Goal: Find contact information: Find contact information

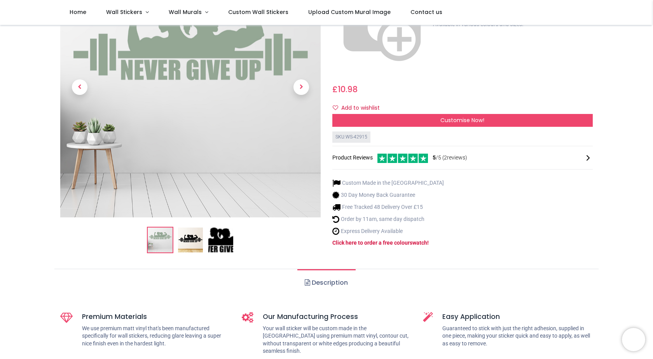
scroll to position [117, 0]
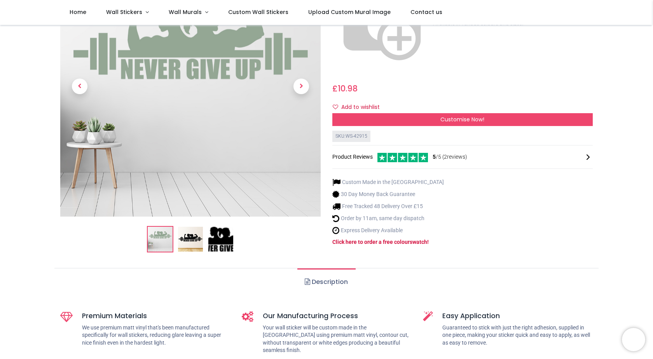
click at [188, 227] on img at bounding box center [190, 239] width 25 height 25
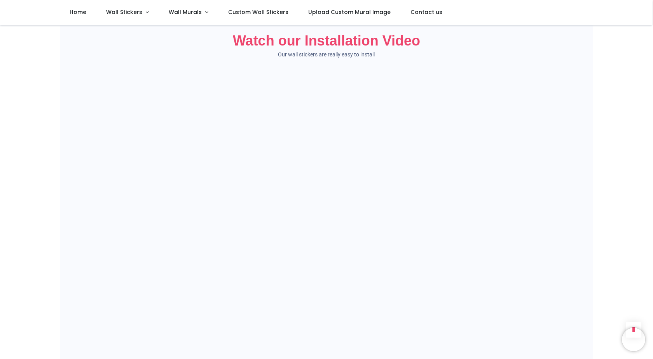
scroll to position [545, 0]
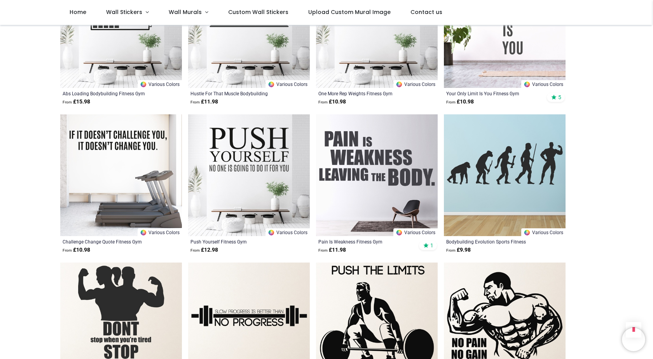
scroll to position [856, 0]
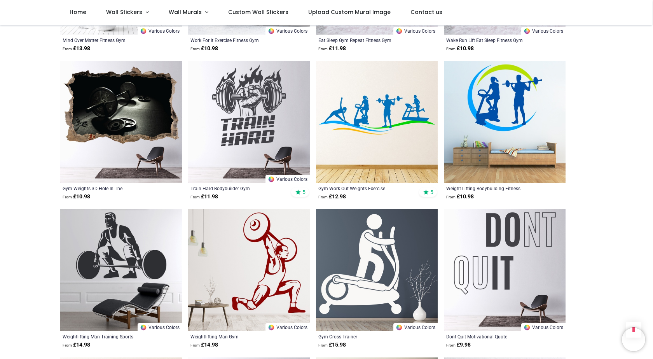
scroll to position [1789, 0]
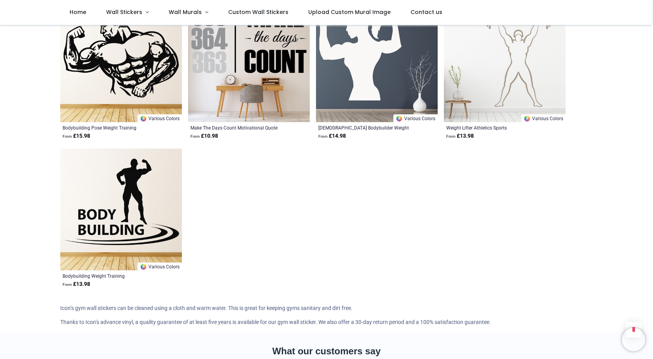
scroll to position [2295, 0]
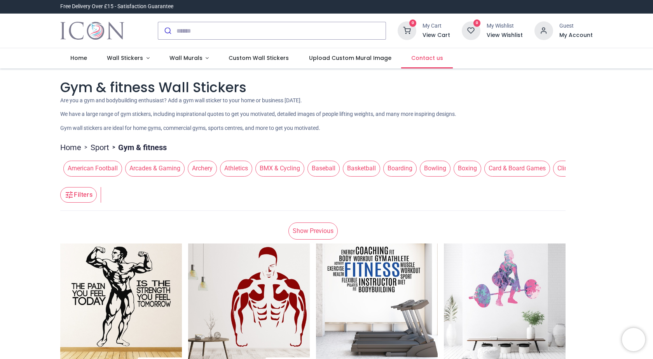
click at [412, 56] on span "Contact us" at bounding box center [428, 58] width 32 height 8
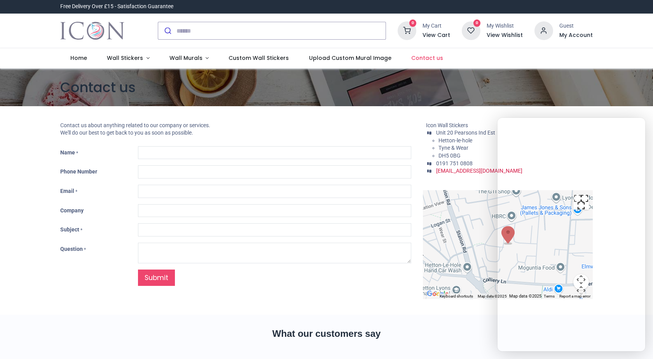
type input "***"
